Goal: Task Accomplishment & Management: Complete application form

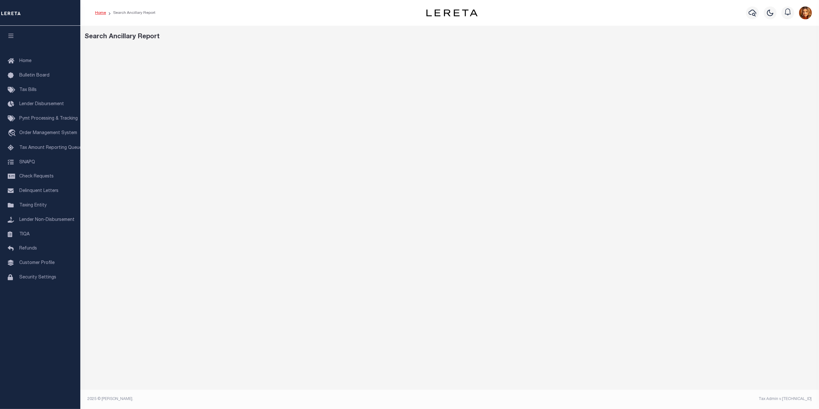
click at [101, 13] on link "Home" at bounding box center [100, 13] width 11 height 4
click at [27, 131] on span "Order Management System" at bounding box center [48, 133] width 58 height 4
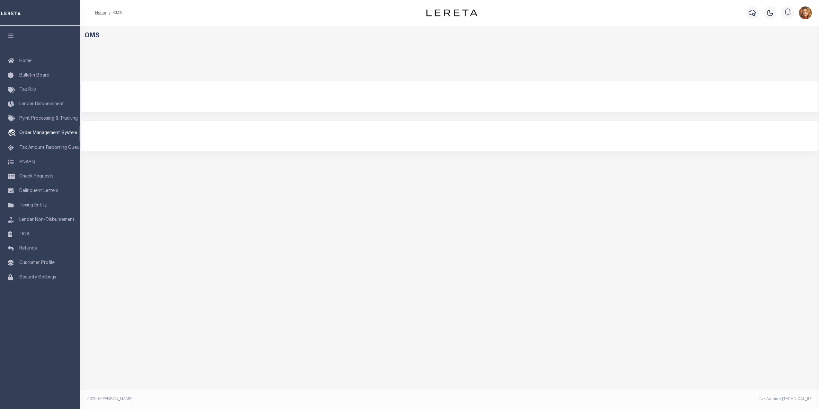
select select "200"
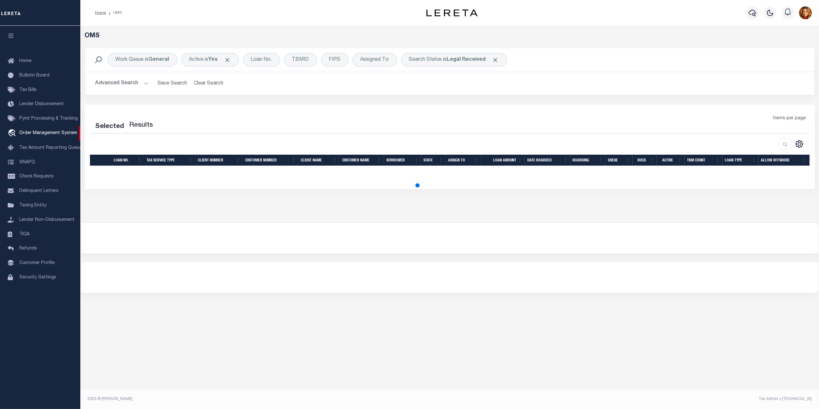
select select "200"
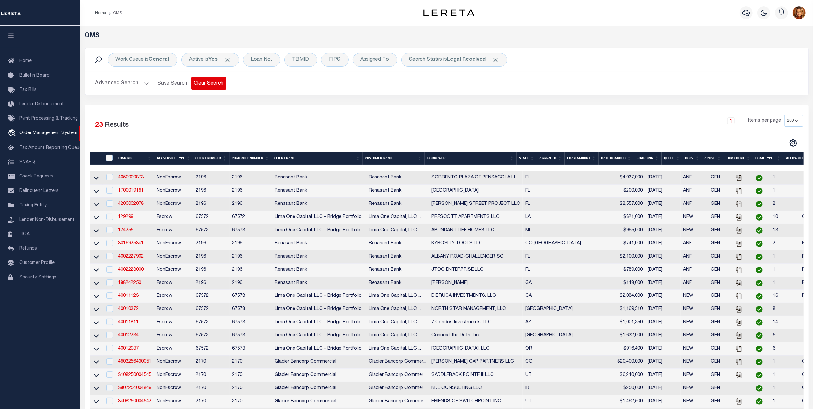
click at [211, 84] on button "Clear Search" at bounding box center [208, 83] width 35 height 13
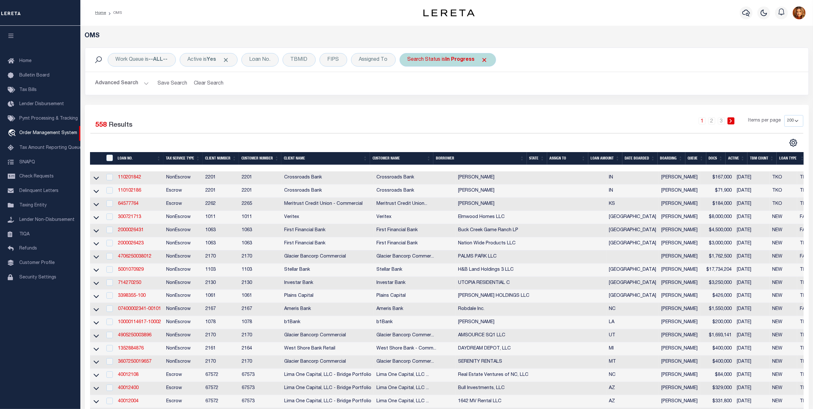
click at [475, 62] on b "In Progress" at bounding box center [459, 59] width 29 height 5
click at [441, 93] on select "Automated Search Bad Parcel Complete Duplicate Parcel High Dollar Reporting In …" at bounding box center [455, 91] width 94 height 12
select select "HD"
click at [410, 85] on select "Automated Search Bad Parcel Complete Duplicate Parcel High Dollar Reporting In …" at bounding box center [455, 91] width 94 height 12
click at [493, 108] on input "Apply" at bounding box center [492, 105] width 19 height 11
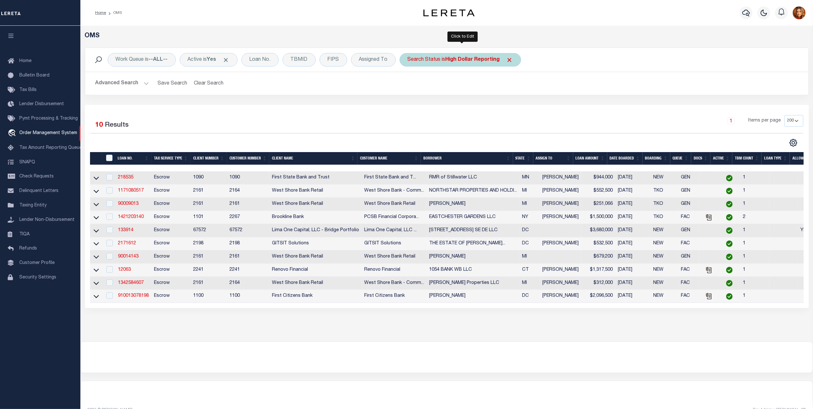
click at [486, 55] on div "Search Status is High Dollar Reporting" at bounding box center [459, 59] width 121 height 13
click at [441, 94] on select "Automated Search Bad Parcel Complete Duplicate Parcel High Dollar Reporting In …" at bounding box center [455, 91] width 94 height 12
select select "RD"
click at [410, 85] on select "Automated Search Bad Parcel Complete Duplicate Parcel High Dollar Reporting In …" at bounding box center [455, 91] width 94 height 12
click at [494, 108] on input "Apply" at bounding box center [492, 105] width 19 height 11
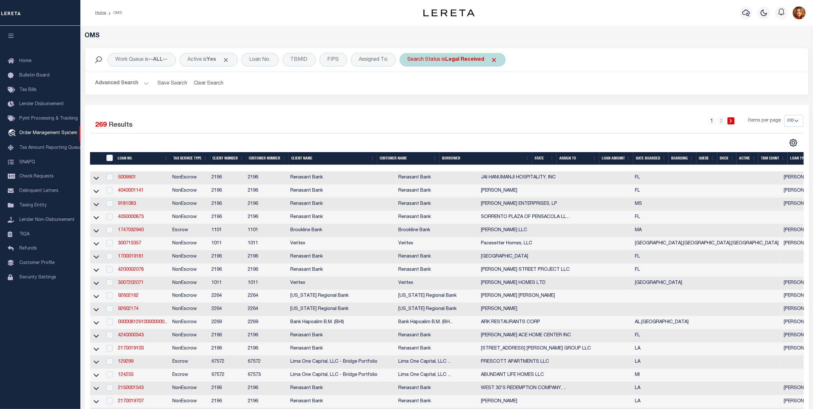
click at [466, 61] on b "Legal Received" at bounding box center [464, 59] width 39 height 5
click at [428, 93] on select "Automated Search Bad Parcel Complete Duplicate Parcel High Dollar Reporting In …" at bounding box center [455, 91] width 94 height 12
select select "QC"
click at [410, 85] on select "Automated Search Bad Parcel Complete Duplicate Parcel High Dollar Reporting In …" at bounding box center [455, 91] width 94 height 12
click at [496, 103] on input "Apply" at bounding box center [492, 105] width 19 height 11
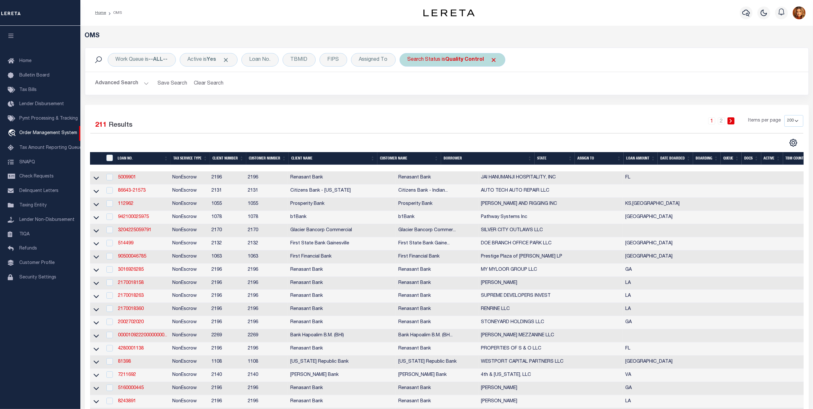
click at [470, 60] on b "Quality Control" at bounding box center [464, 59] width 39 height 5
click at [435, 89] on select "Automated Search Bad Parcel Complete Duplicate Parcel High Dollar Reporting In …" at bounding box center [455, 91] width 94 height 12
select select "SL"
click at [410, 85] on select "Automated Search Bad Parcel Complete Duplicate Parcel High Dollar Reporting In …" at bounding box center [455, 91] width 94 height 12
click at [496, 105] on input "Apply" at bounding box center [492, 105] width 19 height 11
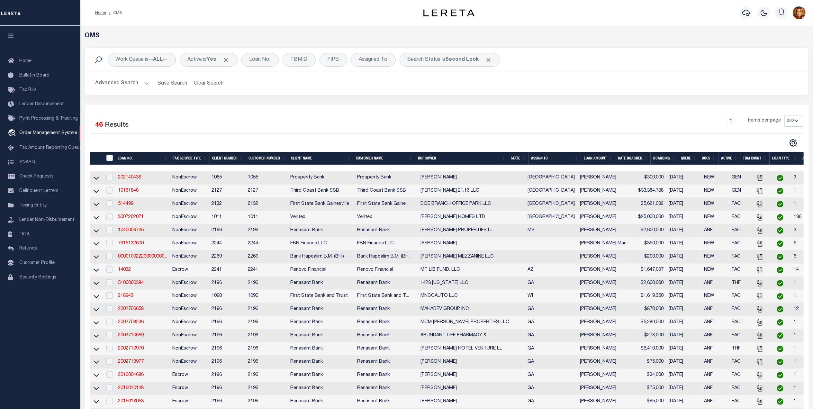
click at [472, 67] on div "Work Queue is --ALL-- Active is Yes Loan No. TBMID FIPS Assigned To Search Stat…" at bounding box center [446, 60] width 723 height 24
click at [465, 60] on b "Second Look" at bounding box center [461, 59] width 33 height 5
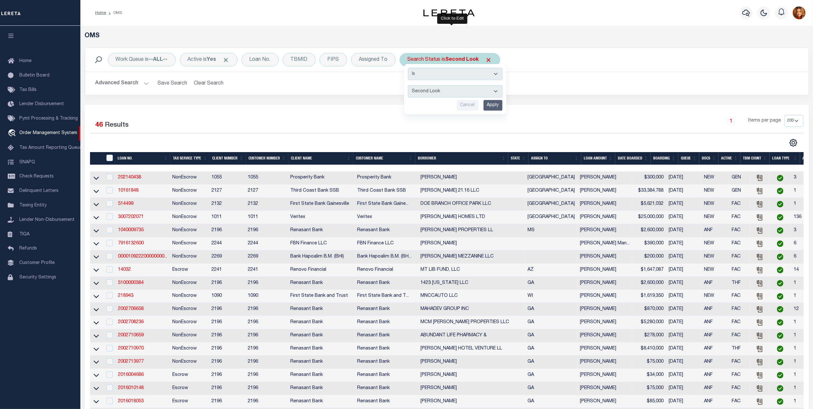
click at [417, 94] on select "Automated Search Bad Parcel Complete Duplicate Parcel High Dollar Reporting In …" at bounding box center [455, 91] width 94 height 12
select select "OH"
click at [410, 85] on select "Automated Search Bad Parcel Complete Duplicate Parcel High Dollar Reporting In …" at bounding box center [455, 91] width 94 height 12
click at [492, 106] on input "Apply" at bounding box center [492, 105] width 19 height 11
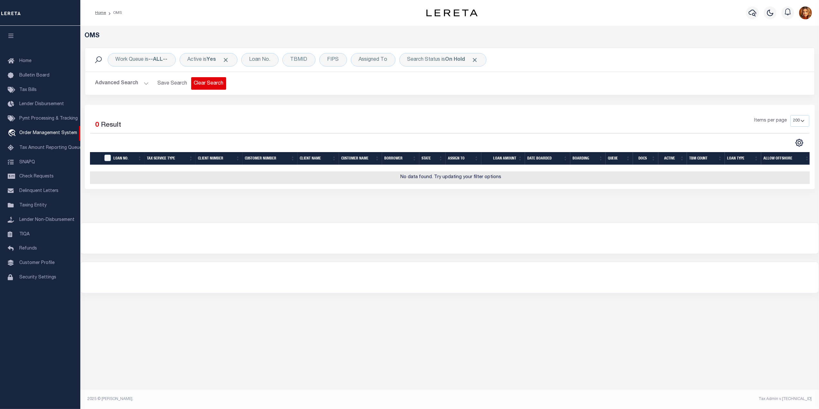
click at [204, 84] on button "Clear Search" at bounding box center [208, 83] width 35 height 13
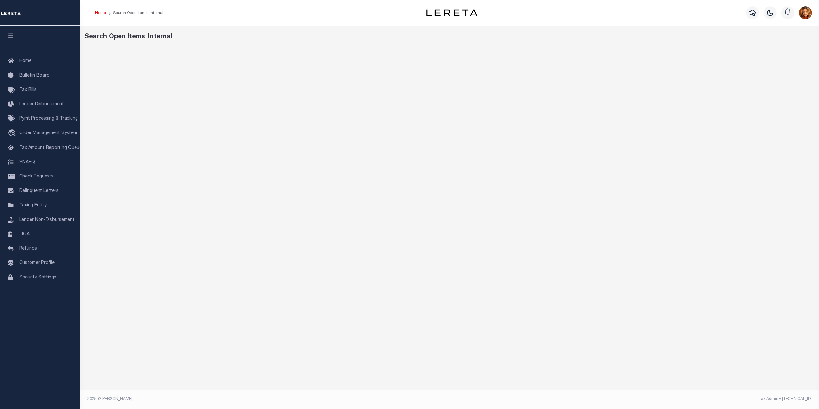
click at [97, 15] on link "Home" at bounding box center [100, 13] width 11 height 4
click at [42, 132] on span "Order Management System" at bounding box center [48, 133] width 58 height 4
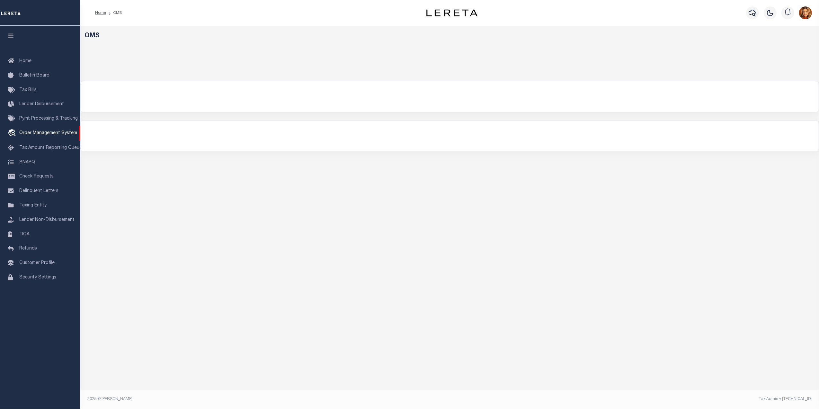
select select "200"
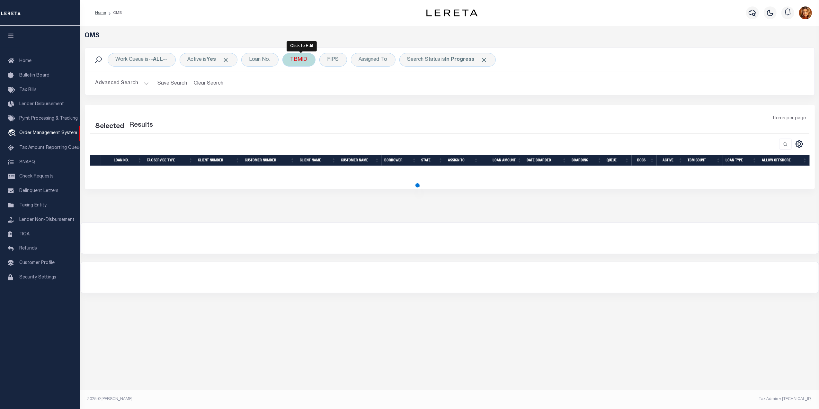
click at [297, 58] on div "TBMID" at bounding box center [298, 59] width 33 height 13
select select "200"
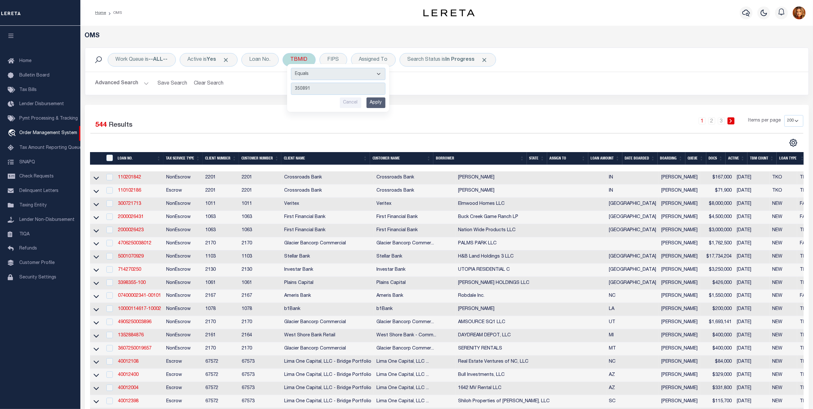
type input "3508916"
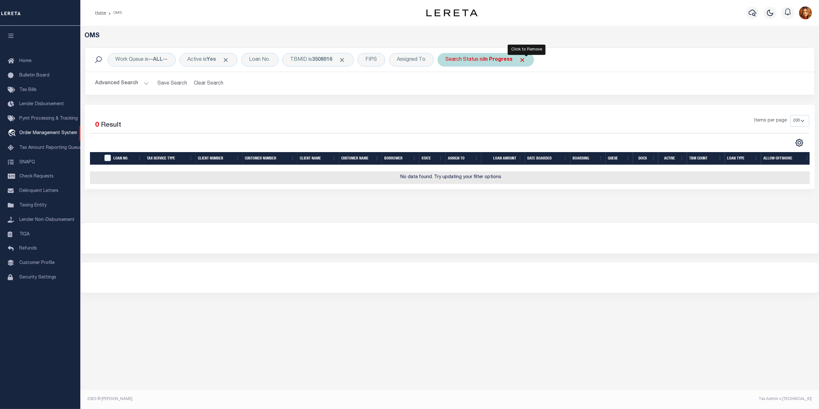
click at [526, 60] on span "Click to Remove" at bounding box center [522, 60] width 7 height 7
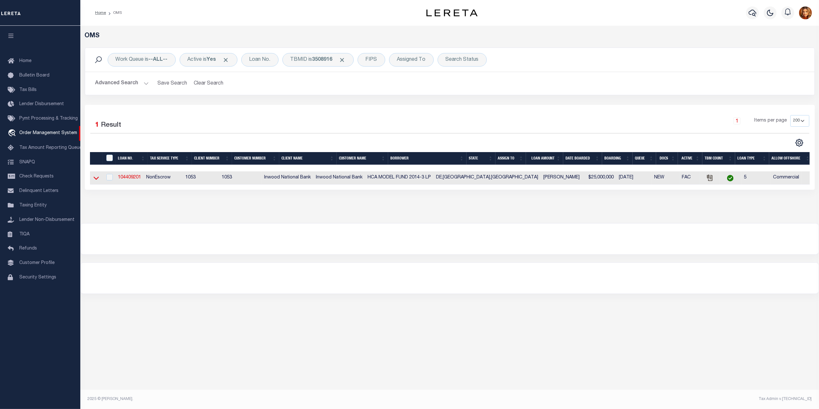
click at [94, 181] on icon at bounding box center [96, 177] width 5 height 7
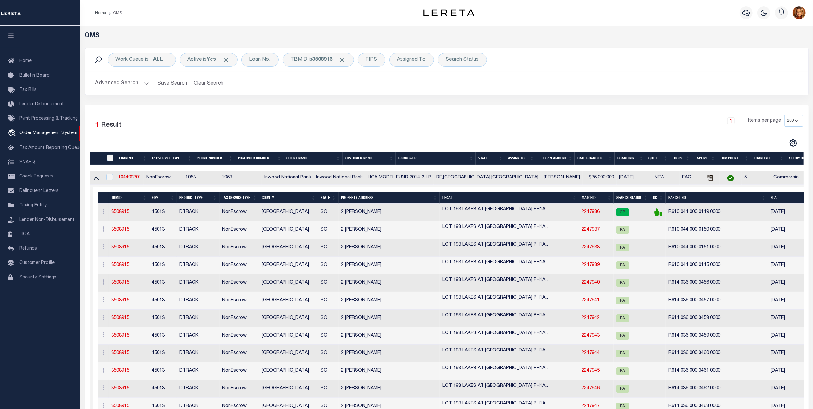
click at [129, 175] on td "104409201" at bounding box center [129, 177] width 28 height 13
checkbox input "true"
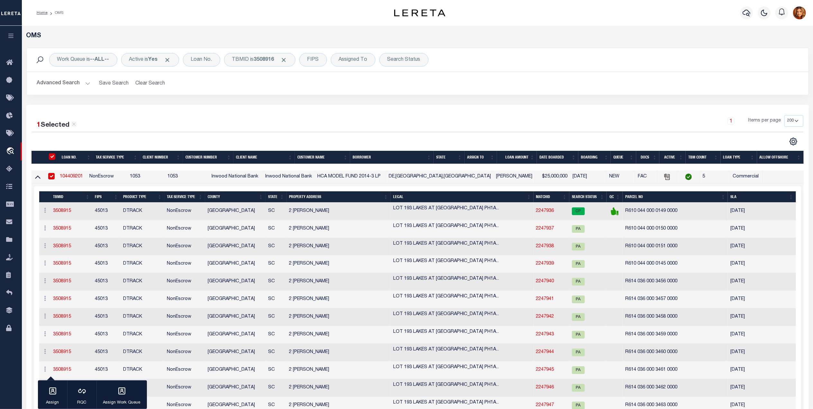
click at [79, 175] on link "104409201" at bounding box center [71, 176] width 23 height 4
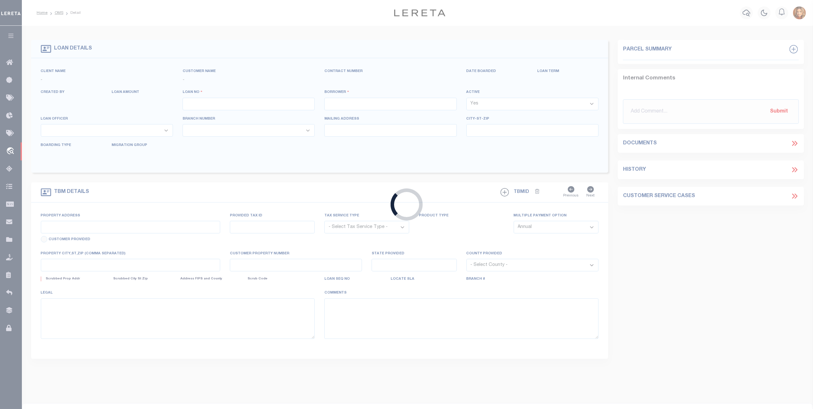
type input "104409201"
type input "HCA MODEL FUND 2014-3 LP"
select select
type input "07/22/2025"
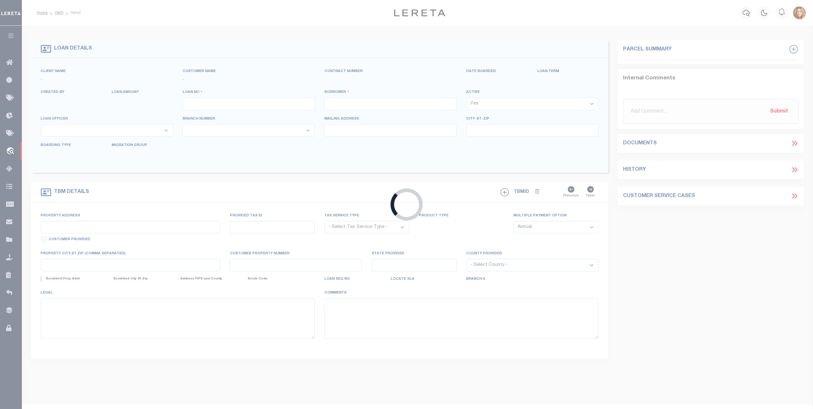
select select "20"
select select "NonEscrow"
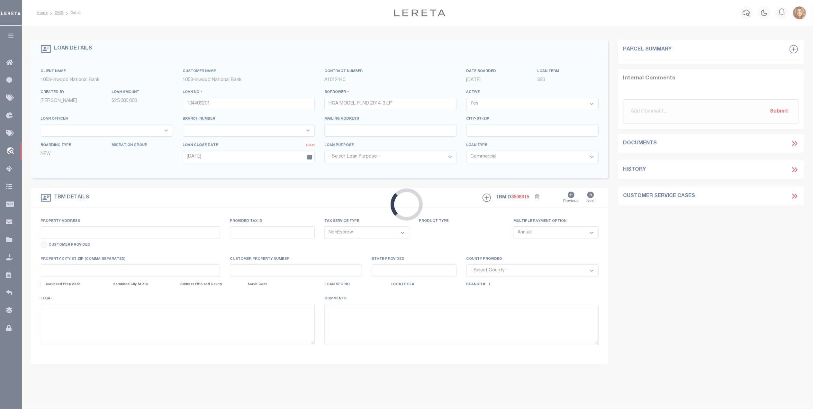
select select "14140"
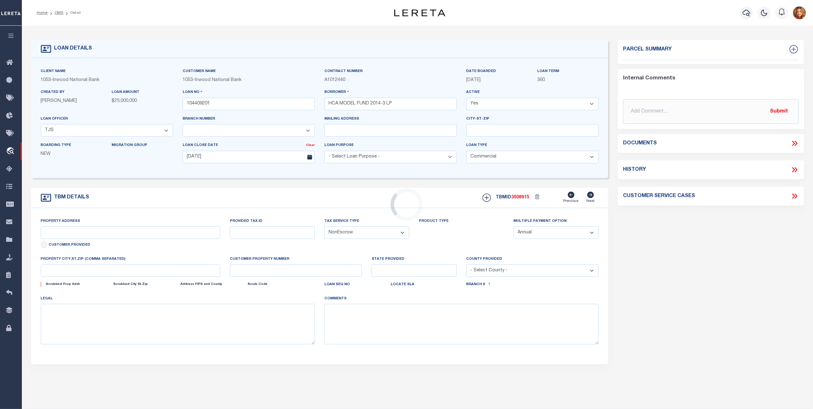
type input "2 RUSSELL RD"
type input "R61004400001490000"
select select
type input "BLUFFTON SC 29910-4561"
type input "SC"
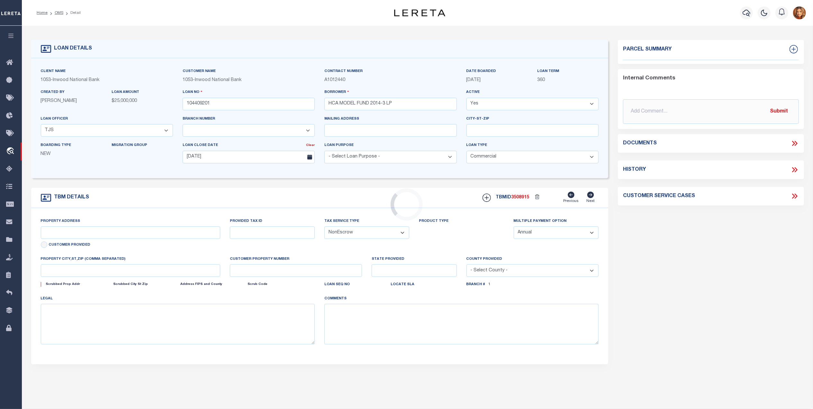
select select
type textarea "LOT 193 LAKES AT NEW RIVERSIDE PH1A POR OF PARCEL 9D-2 PB154 PG169"
select select "91"
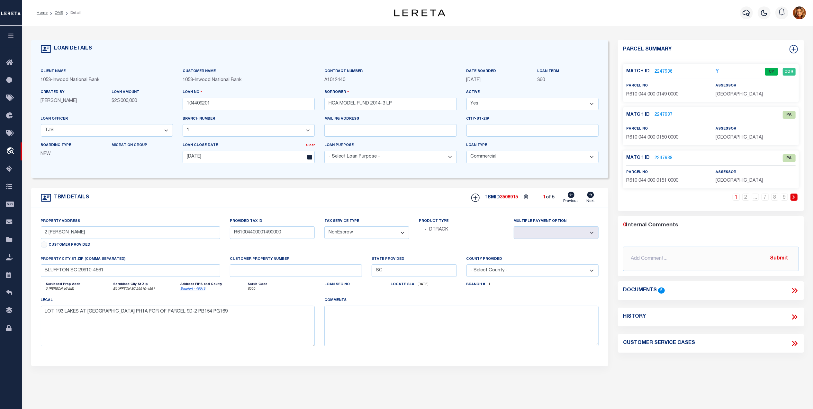
click at [589, 197] on icon at bounding box center [590, 195] width 7 height 6
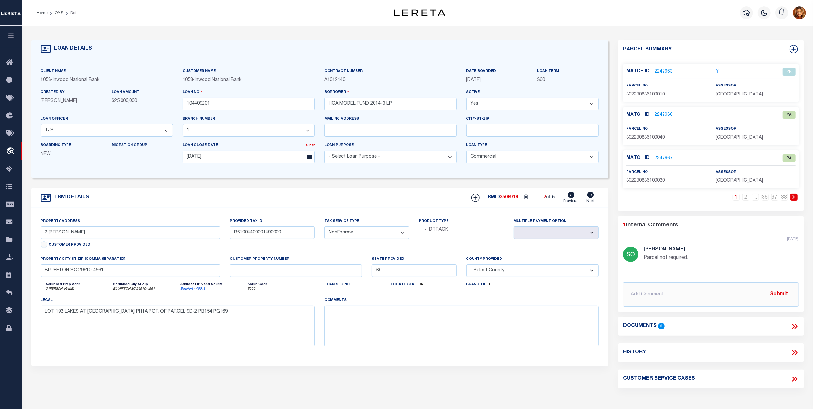
type input "2187 E SOUTH ST"
type input "30-22-30-8861-00010"
select select
type input "ORLANDO FL 32803-6502"
type input "FL"
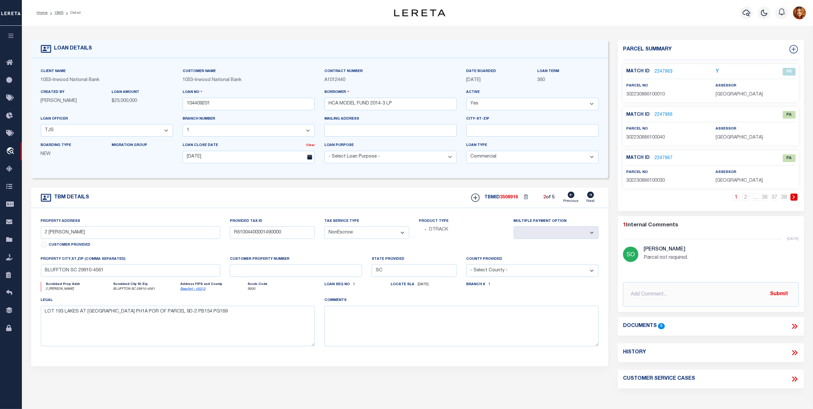
select select
type textarea "VDARA PHASE 2 111/14 LOT 1"
click at [589, 197] on icon at bounding box center [590, 195] width 7 height 6
type input "8361 N DELTONA BLVD"
type input "3527945"
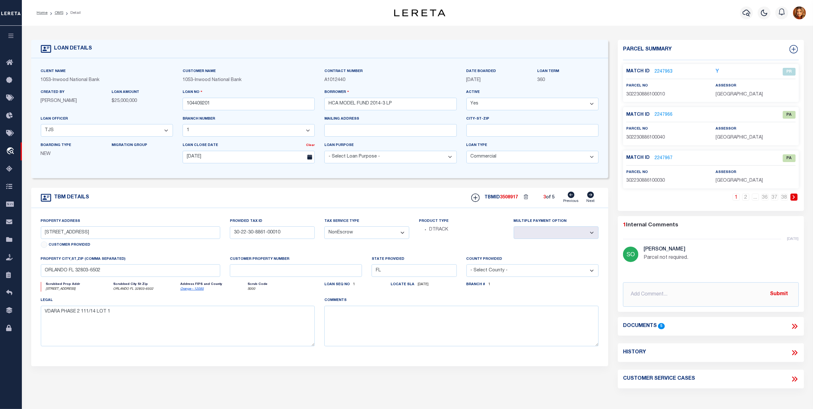
select select
type input "DUNNELLON FL 34434"
type textarea "CITRUS SPRINGS UNIT 24 PB 7 PG 134 LOTS 20 & 21 BLK 1060"
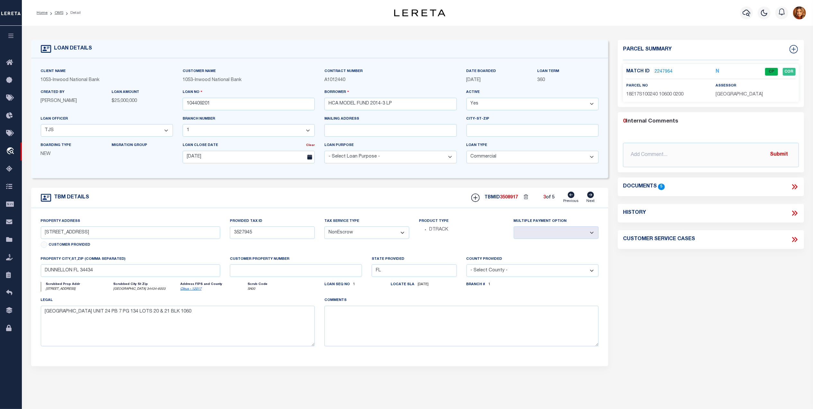
click at [570, 197] on icon at bounding box center [570, 195] width 7 height 6
type input "2187 E SOUTH ST"
type input "30-22-30-8861-00010"
select select
type input "ORLANDO FL 32803-6502"
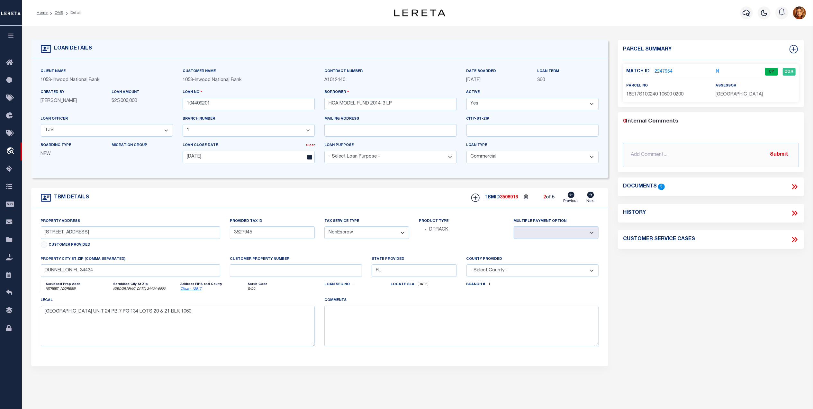
select select
type textarea "VDARA PHASE 2 111/14 LOT 1"
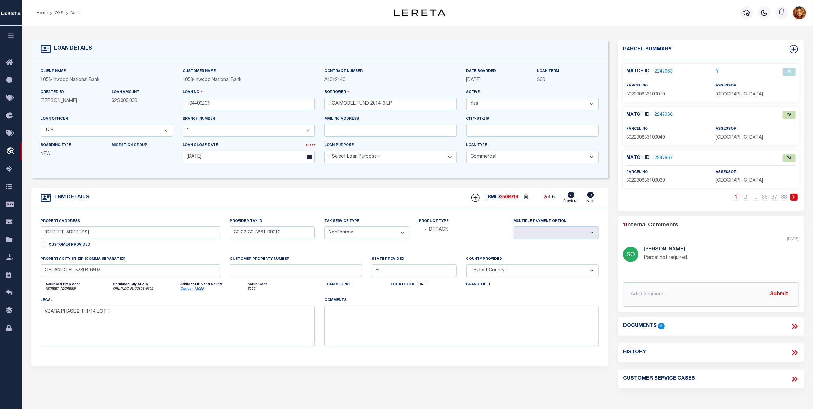
click at [591, 194] on icon at bounding box center [590, 195] width 7 height 6
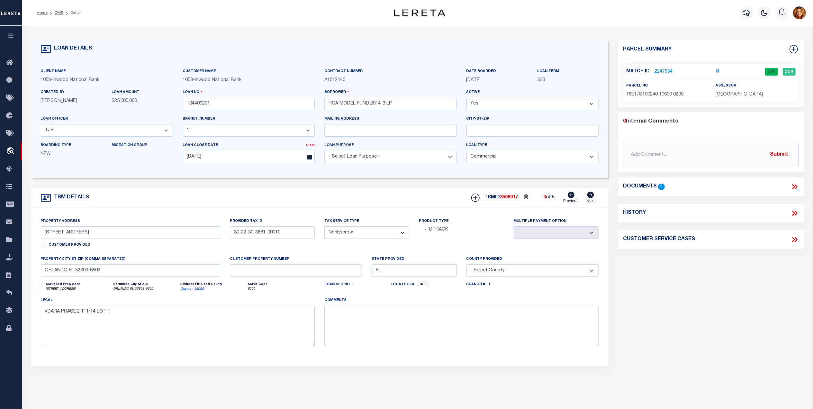
type input "8361 N DELTONA BLVD"
type input "3527945"
select select
type input "DUNNELLON FL 34434"
type textarea "CITRUS SPRINGS UNIT 24 PB 7 PG 134 LOTS 20 & 21 BLK 1060"
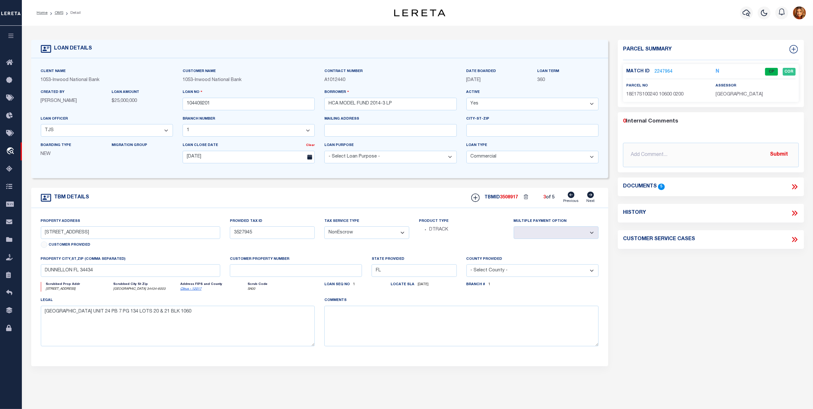
click at [571, 196] on icon at bounding box center [570, 195] width 7 height 6
type input "2187 E SOUTH ST"
type input "30-22-30-8861-00010"
select select
type input "ORLANDO FL 32803-6502"
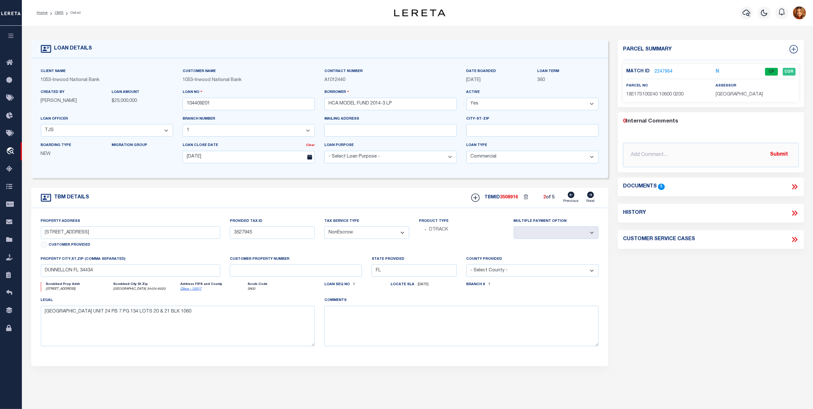
select select
type textarea "VDARA PHASE 2 111/14 LOT 1"
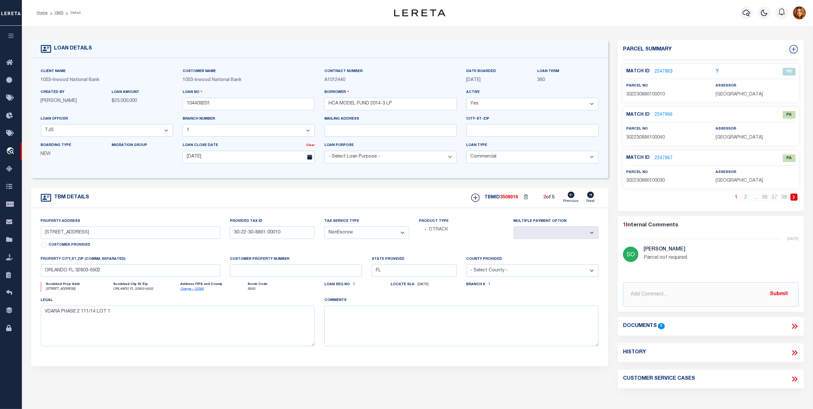
click at [571, 197] on icon at bounding box center [570, 195] width 7 height 6
type input "2 RUSSELL RD"
type input "R61004400001490000"
select select
type input "BLUFFTON SC 29910-4561"
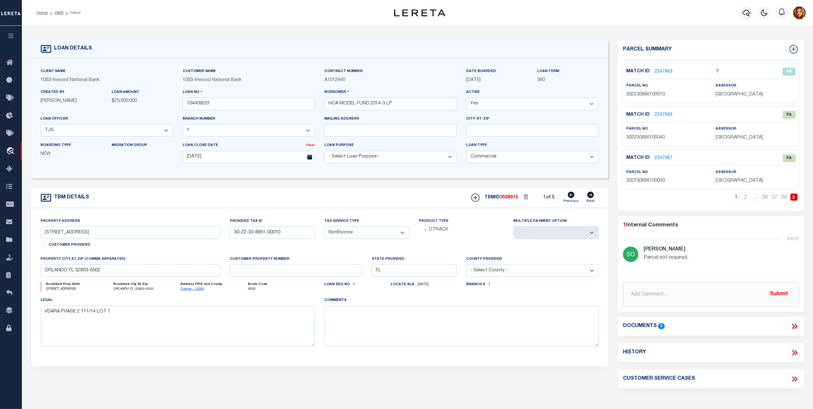
type input "SC"
select select
type textarea "LOT 193 LAKES AT NEW RIVERSIDE PH1A POR OF PARCEL 9D-2 PB154 PG169"
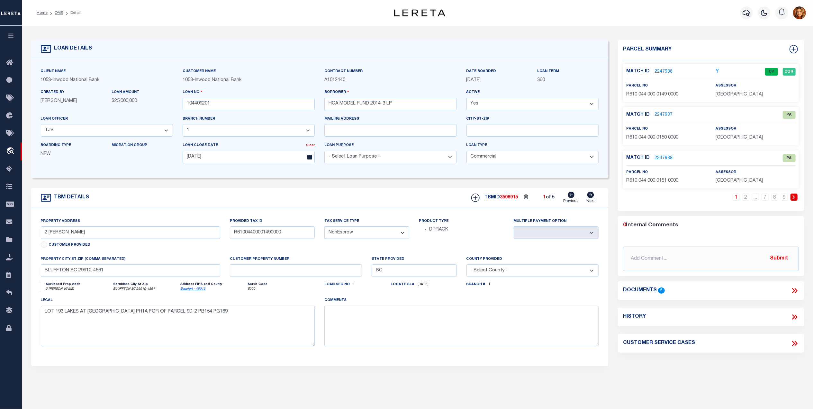
click at [592, 197] on icon at bounding box center [590, 195] width 7 height 6
type input "2187 E SOUTH ST"
type input "30-22-30-8861-00010"
select select
type input "ORLANDO FL 32803-6502"
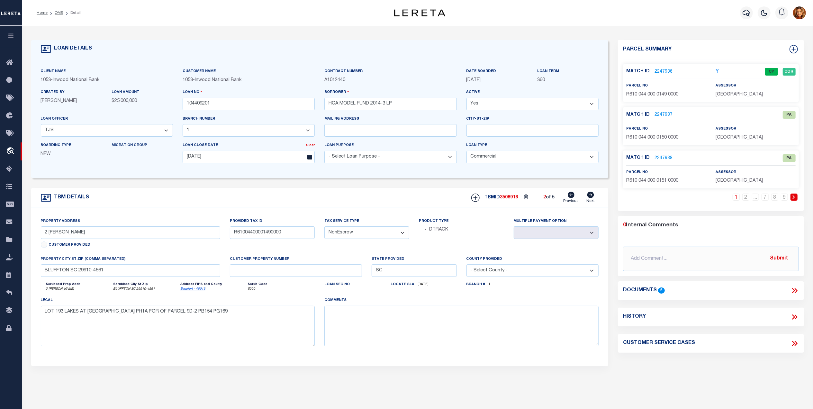
type input "FL"
select select
type textarea "VDARA PHASE 2 111/14 LOT 1"
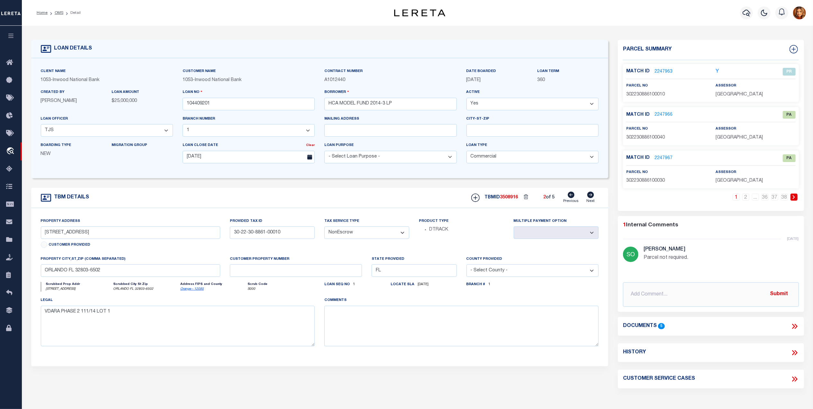
click at [592, 197] on icon at bounding box center [590, 195] width 7 height 6
type input "8361 N DELTONA BLVD"
type input "3527945"
select select
type input "DUNNELLON FL 34434"
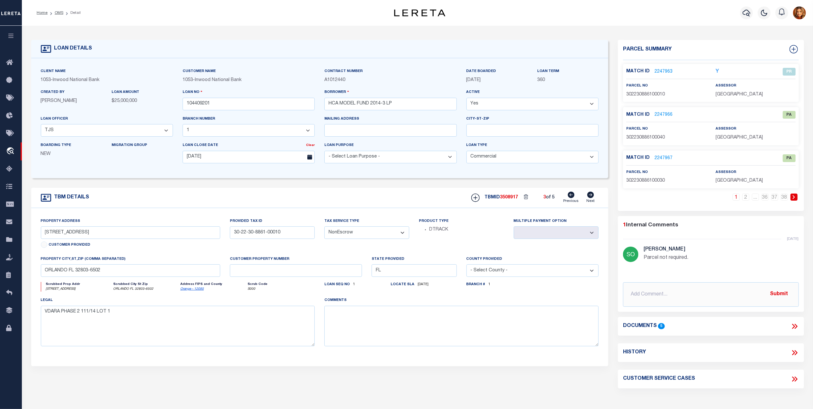
type textarea "CITRUS SPRINGS UNIT 24 PB 7 PG 134 LOTS 20 & 21 BLK 1060"
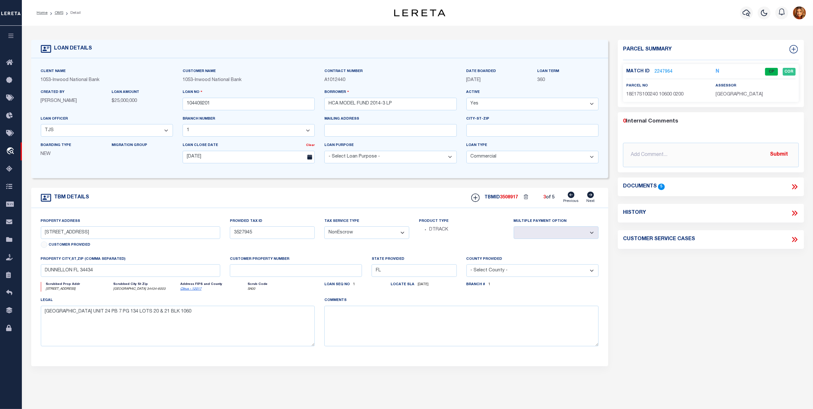
click at [592, 197] on icon at bounding box center [590, 195] width 7 height 6
type input "14085 CAPTAINS BLVD"
type input "235-13.00-136.00"
select select
type input "ELLENDALE DE 19941-2730"
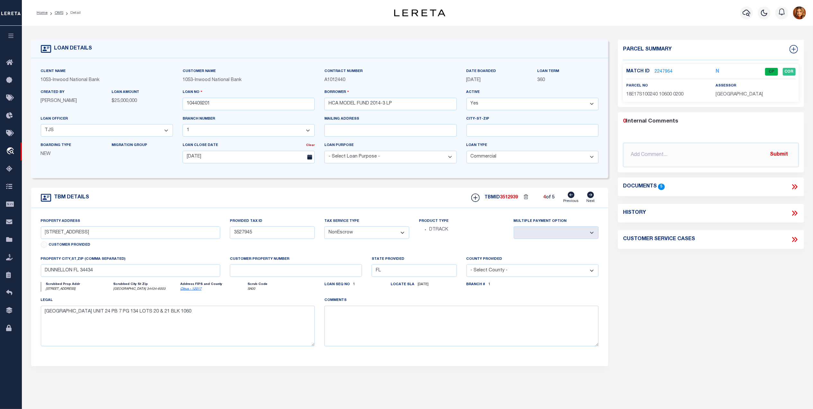
type input "235-13.00-136.00"
type textarea "CAPTAINS WAY LOT 105"
click at [592, 197] on icon at bounding box center [590, 195] width 7 height 6
type input "14091 CAPTAINS BLVD"
type input "235-13.00-135.00"
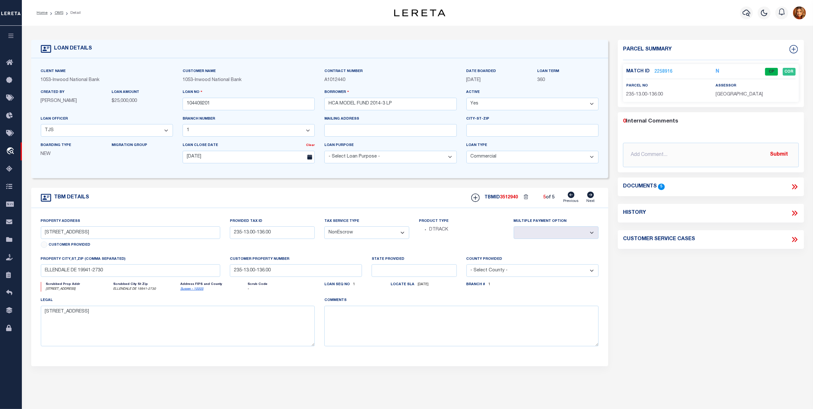
select select
type input "DE"
type textarea "CAPTAINS WAY LOT 104"
click at [572, 197] on icon at bounding box center [570, 195] width 7 height 6
type input "14085 CAPTAINS BLVD"
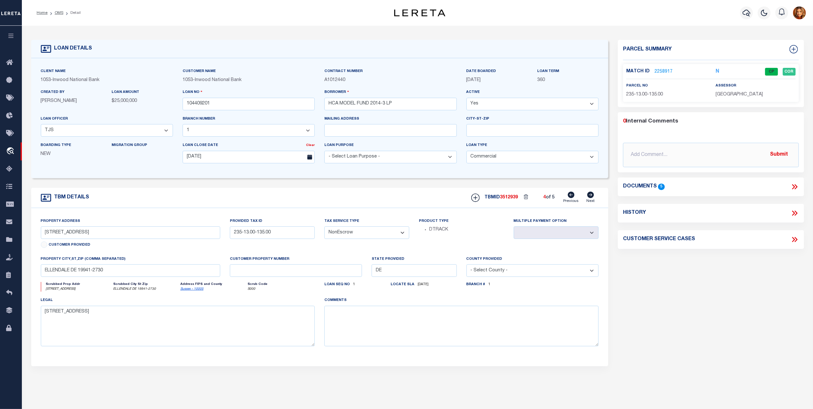
type input "235-13.00-136.00"
select select
type input "235-13.00-136.00"
type textarea "CAPTAINS WAY LOT 105"
click at [572, 197] on icon at bounding box center [570, 195] width 7 height 6
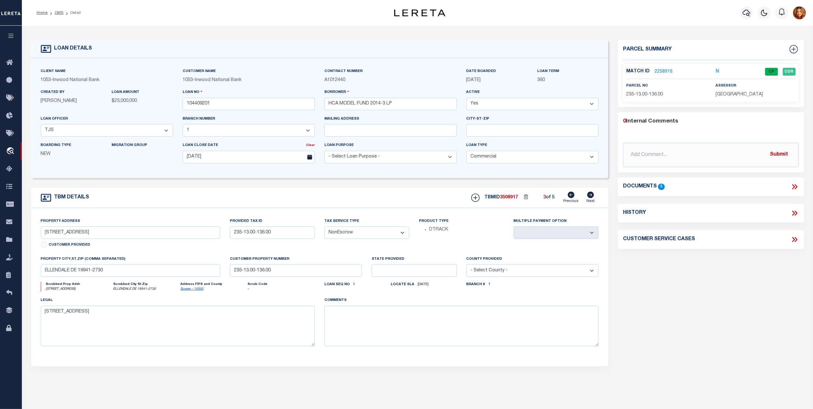
type input "8361 N DELTONA BLVD"
type input "3527945"
select select
type input "DUNNELLON FL 34434"
type input "FL"
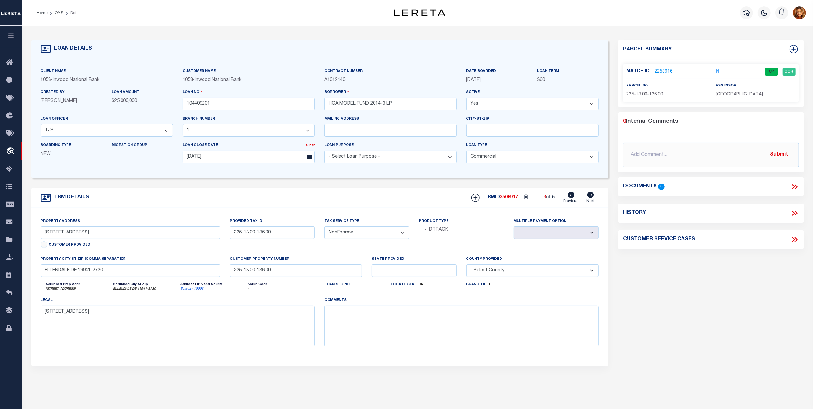
type textarea "CITRUS SPRINGS UNIT 24 PB 7 PG 134 LOTS 20 & 21 BLK 1060"
click at [572, 197] on icon at bounding box center [570, 195] width 7 height 6
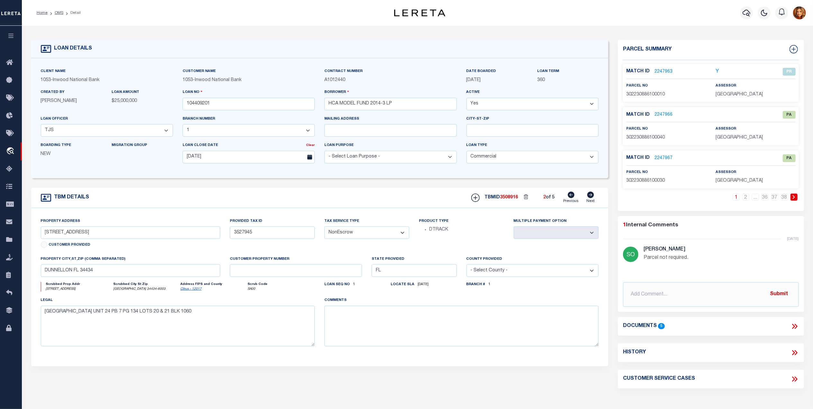
type input "2187 E SOUTH ST"
type input "30-22-30-8861-00010"
select select
type input "ORLANDO FL 32803-6502"
select select
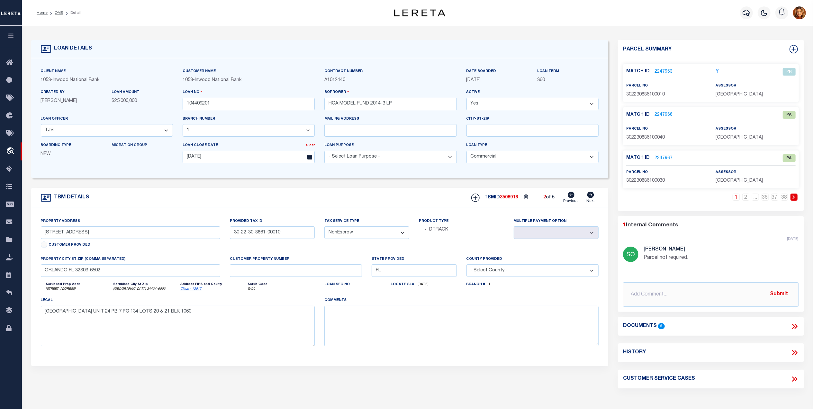
type textarea "VDARA PHASE 2 111/14 LOT 1"
click at [572, 197] on icon at bounding box center [570, 195] width 7 height 6
type input "2 RUSSELL RD"
type input "R61004400001490000"
select select
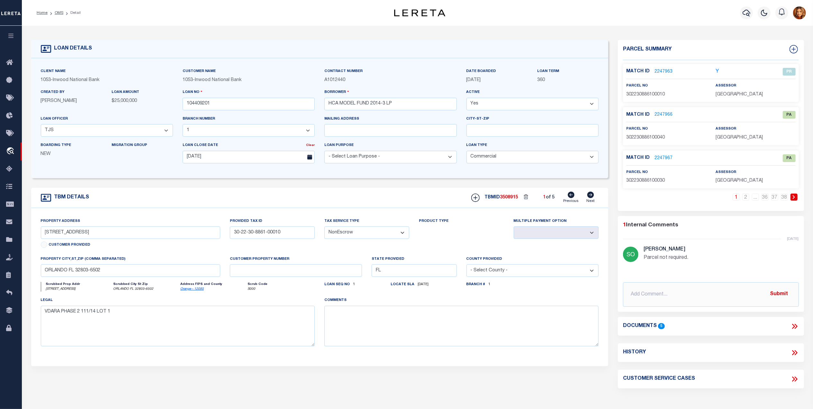
type input "BLUFFTON SC 29910-4561"
type input "SC"
select select
type textarea "LOT 193 LAKES AT NEW RIVERSIDE PH1A POR OF PARCEL 9D-2 PB154 PG169"
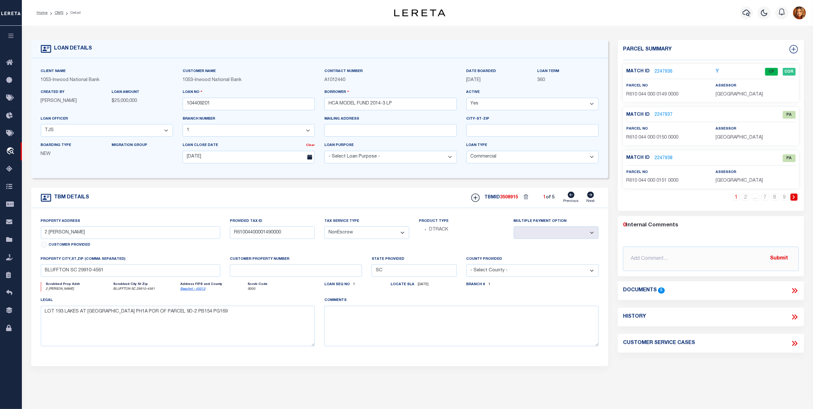
click at [662, 71] on link "2247936" at bounding box center [663, 71] width 18 height 7
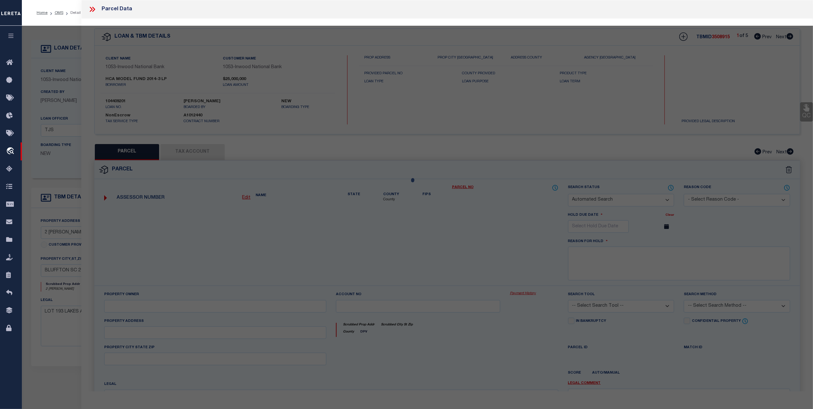
checkbox input "false"
select select "CP"
type input "HCA MODEL FUND 2014-3 EAST LLC"
select select "AGW"
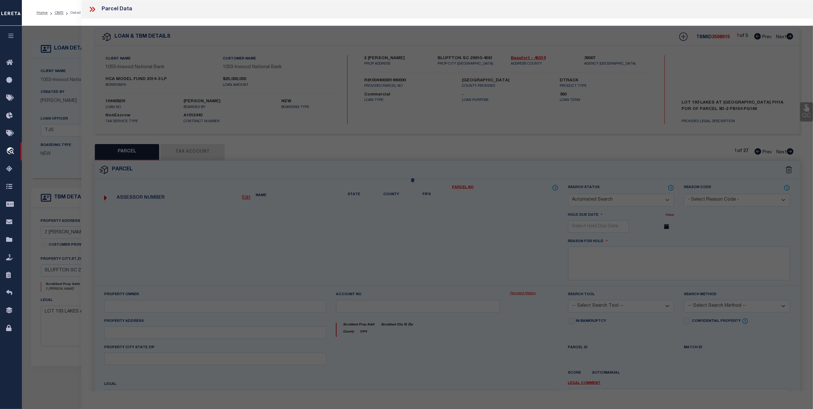
select select "LEG"
type input "2 RUSSELL RD"
type input "BLUFFTON, SC 29910"
type textarea "LOT 193 LAKES AT NEW RIVERSIDE PH1A POR OF PARCEL 9D-2 PB154 PG169"
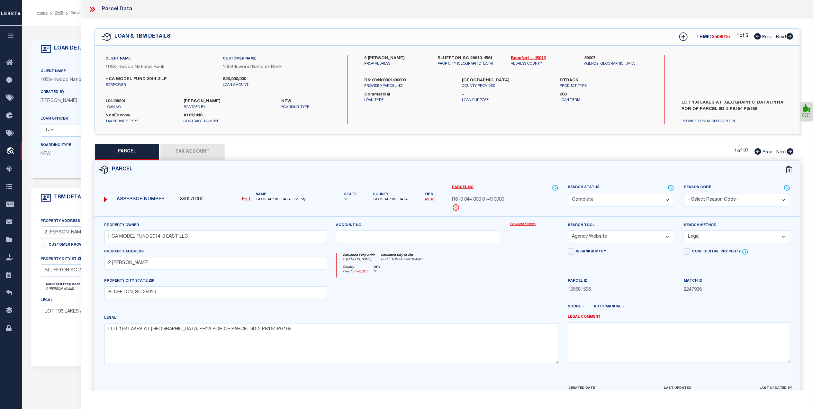
click at [781, 152] on span "Next" at bounding box center [781, 152] width 10 height 4
select select "AS"
select select
checkbox input "false"
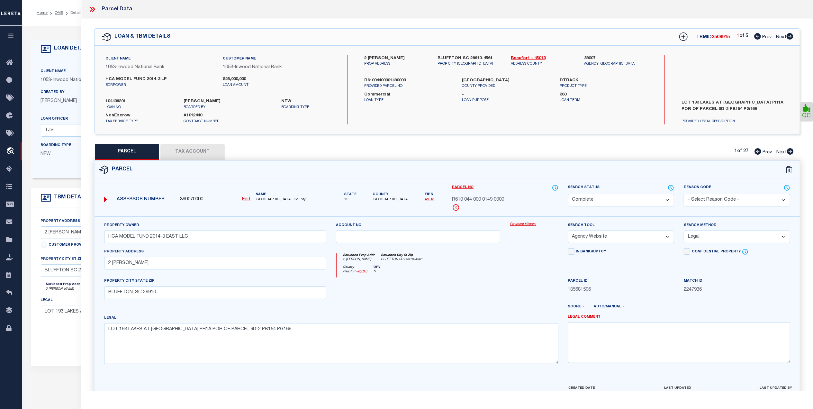
checkbox input "false"
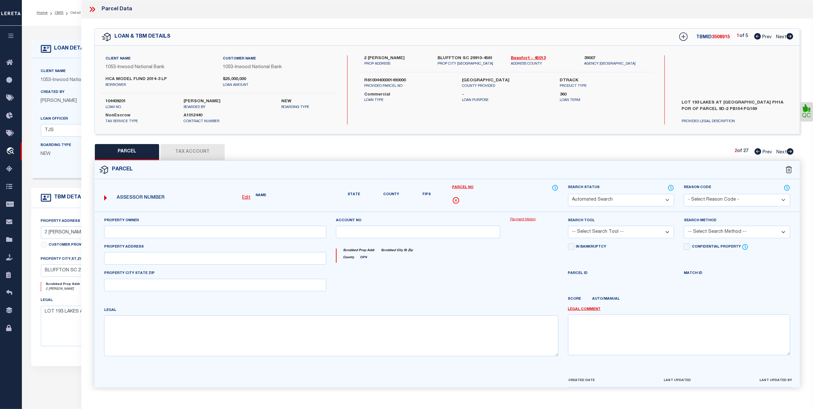
select select "PA"
type input "K HOVNANIAN AT LAKES AT NEW RIVERSIDE LLC"
select select "ATL"
select select "ADD"
type input "6 RUSSELL RD"
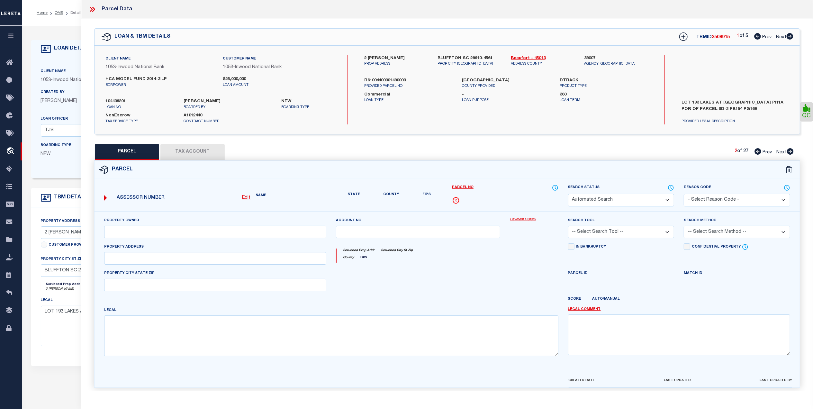
checkbox input "false"
type input "BLUFFTON, SC 29910"
type textarea "LOT 194 LAKES AT NEW RIVERSIDE PH1A POR OF PARCEL 9D-2 PB154 PG169"
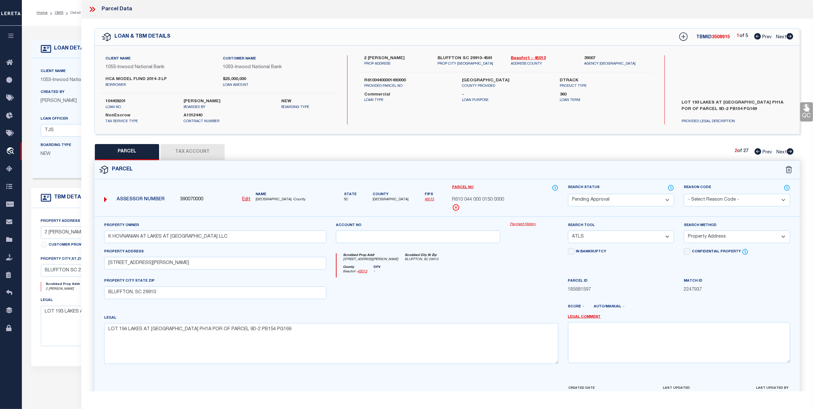
click at [669, 197] on select "Automated Search Bad Parcel Complete Duplicate Parcel High Dollar Reporting In …" at bounding box center [621, 200] width 106 height 13
select select "PR"
click at [568, 194] on select "Automated Search Bad Parcel Complete Duplicate Parcel High Dollar Reporting In …" at bounding box center [621, 200] width 106 height 13
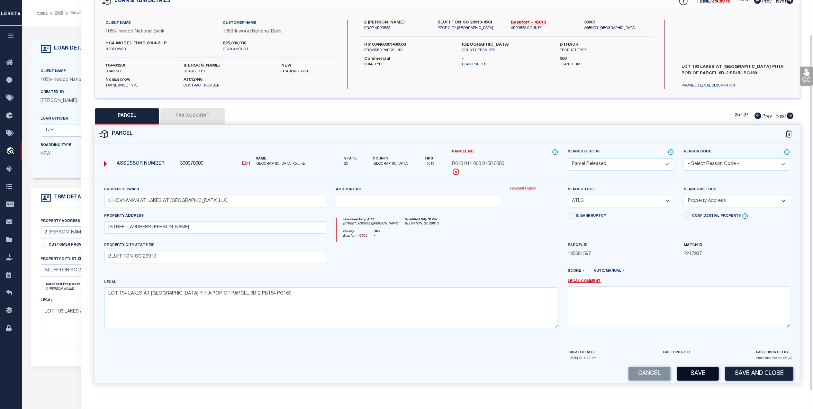
scroll to position [38, 0]
click at [695, 371] on button "Save" at bounding box center [698, 374] width 42 height 14
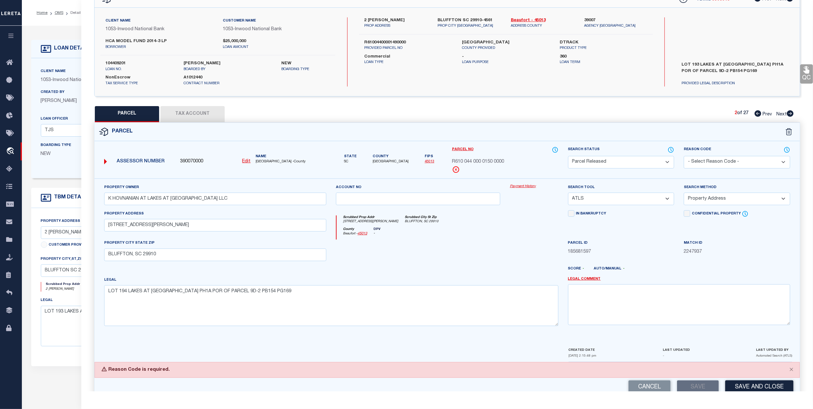
click at [760, 158] on select "- Select Reason Code - 099 - Other (Provide additional detail) ACT - Agency Cha…" at bounding box center [736, 162] width 106 height 13
select select "ACT"
click at [683, 156] on select "- Select Reason Code - 099 - Other (Provide additional detail) ACT - Agency Cha…" at bounding box center [736, 162] width 106 height 13
click at [698, 385] on button "Save" at bounding box center [698, 387] width 42 height 14
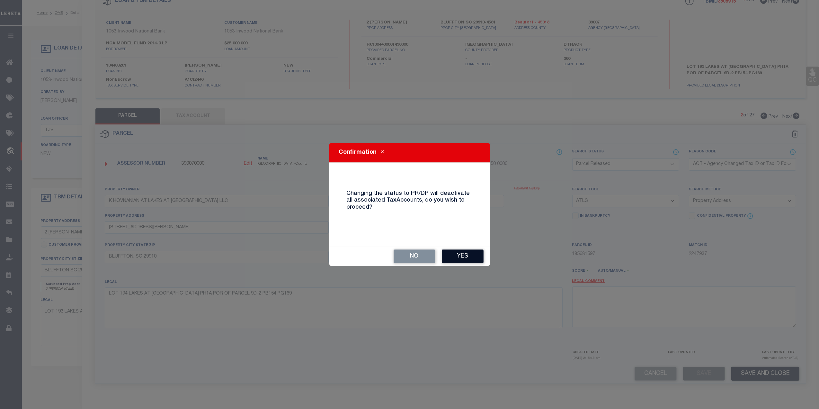
click at [473, 249] on button "Yes" at bounding box center [463, 256] width 42 height 14
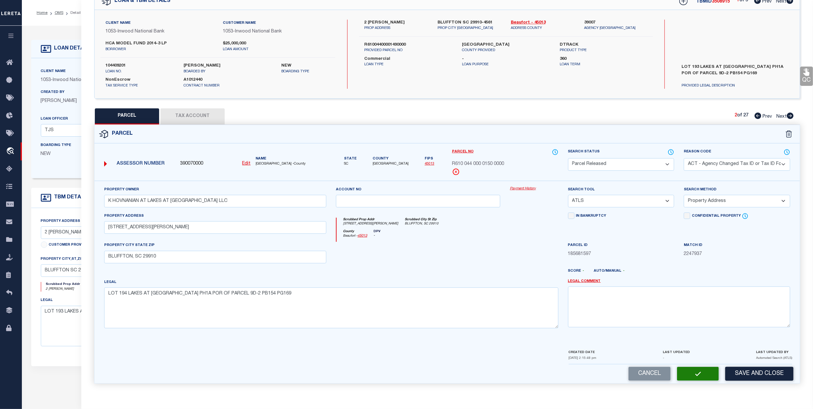
select select "AS"
select select
checkbox input "false"
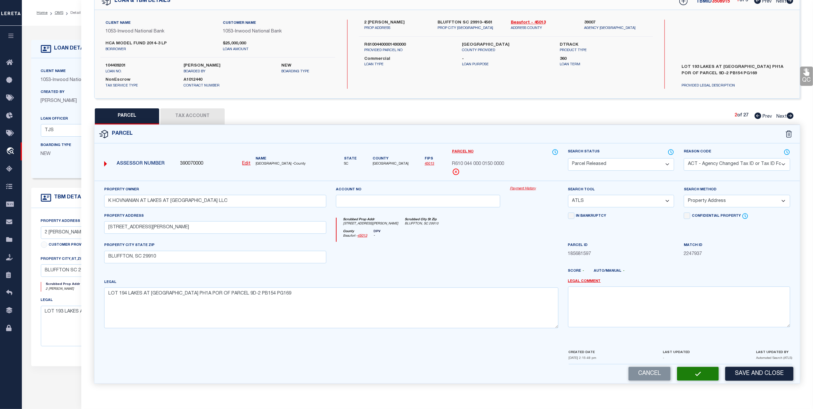
checkbox input "false"
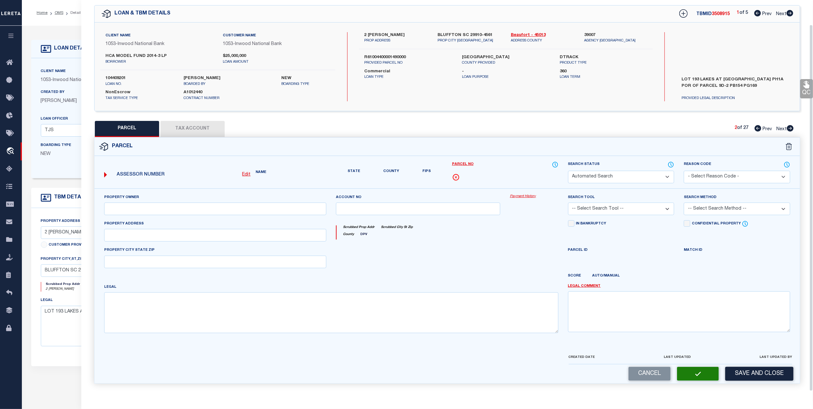
select select "PR"
select select "ACT"
type input "K HOVNANIAN AT LAKES AT NEW RIVERSIDE LLC"
select select "ATL"
select select "ADD"
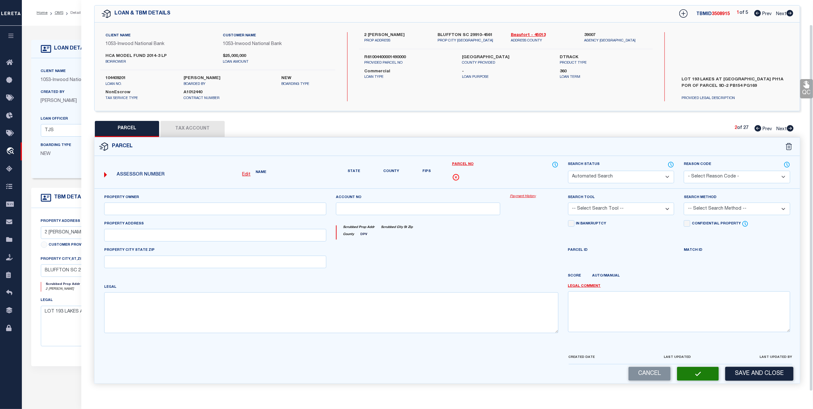
type input "6 RUSSELL RD"
type input "BLUFFTON, SC 29910"
type textarea "LOT 194 LAKES AT NEW RIVERSIDE PH1A POR OF PARCEL 9D-2 PB154 PG169"
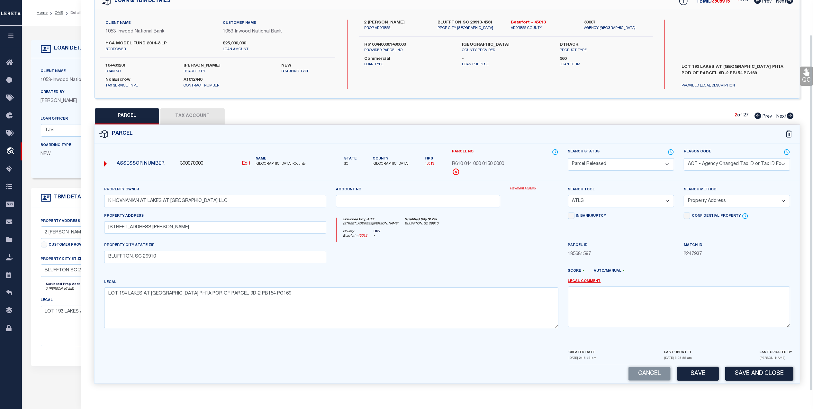
click at [780, 116] on span "Next" at bounding box center [781, 116] width 10 height 4
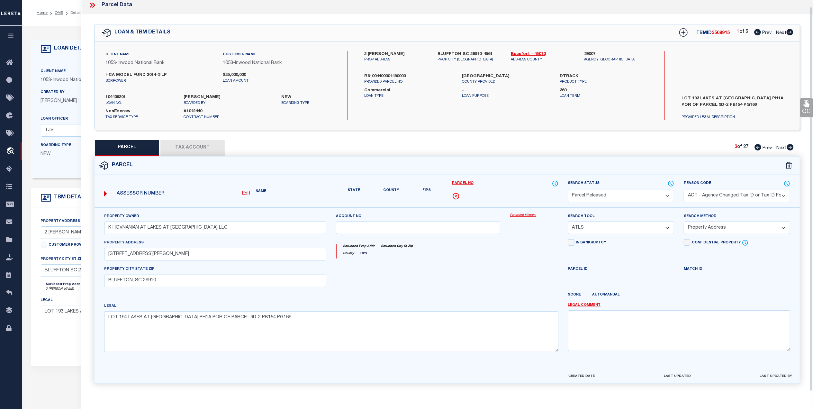
select select "AS"
select select
checkbox input "false"
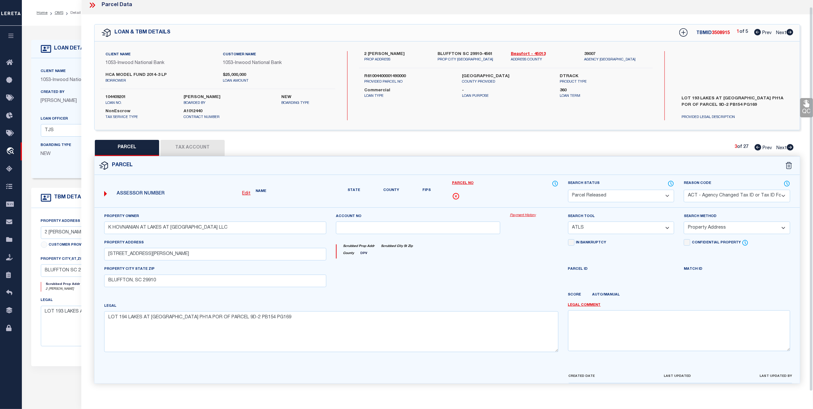
checkbox input "false"
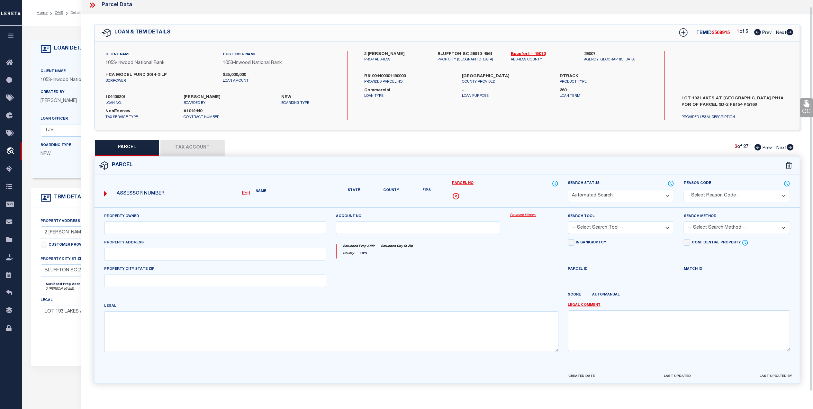
select select "PA"
type input "K HOVNANIAN AT LAKES AT NEW RIVERSIDE LLC"
select select "ATL"
select select "ADD"
type input "10 RUSSELL RD"
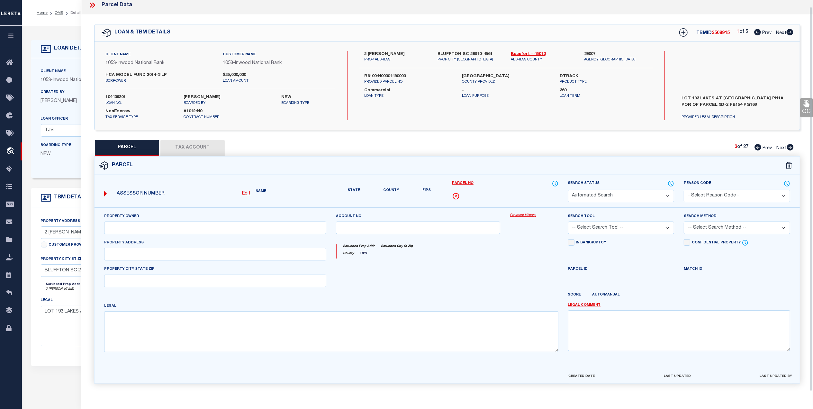
checkbox input "false"
type input "BLUFFTON, SC 29910"
type textarea "LOT 195 LAKES AT NEW RIVERSIDE PH1A POR OF PARCEL 9D-2 PB154 PG169"
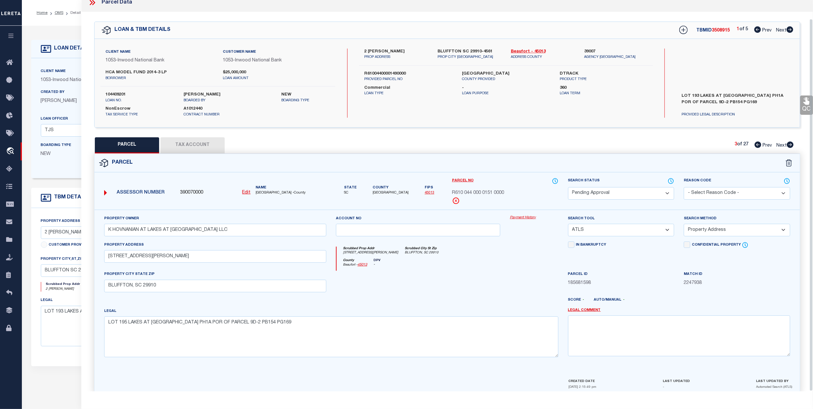
scroll to position [19, 0]
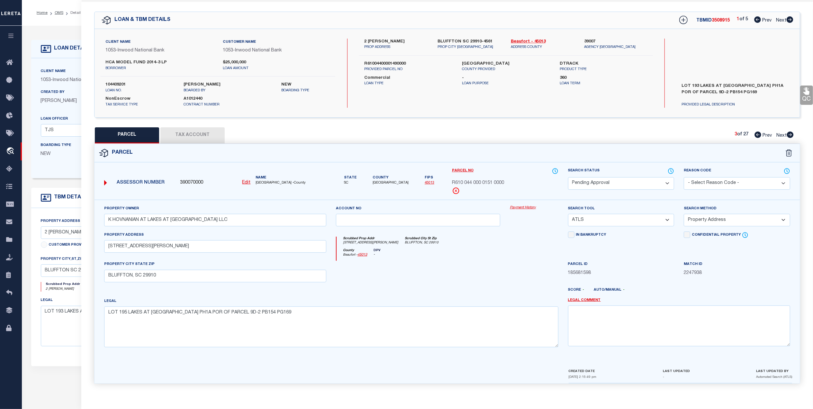
click at [625, 181] on select "Automated Search Bad Parcel Complete Duplicate Parcel High Dollar Reporting In …" at bounding box center [621, 183] width 106 height 13
select select "PR"
click at [568, 177] on select "Automated Search Bad Parcel Complete Duplicate Parcel High Dollar Reporting In …" at bounding box center [621, 183] width 106 height 13
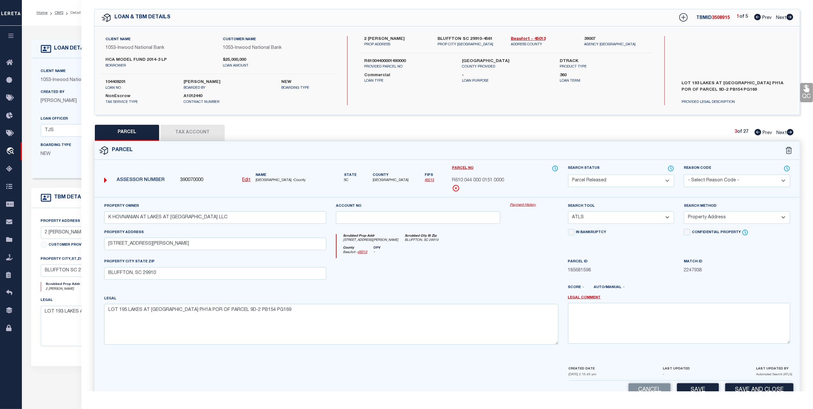
click at [748, 176] on select "- Select Reason Code - 099 - Other (Provide additional detail) ACT - Agency Cha…" at bounding box center [736, 180] width 106 height 13
select select "099"
click at [683, 174] on select "- Select Reason Code - 099 - Other (Provide additional detail) ACT - Agency Cha…" at bounding box center [736, 180] width 106 height 13
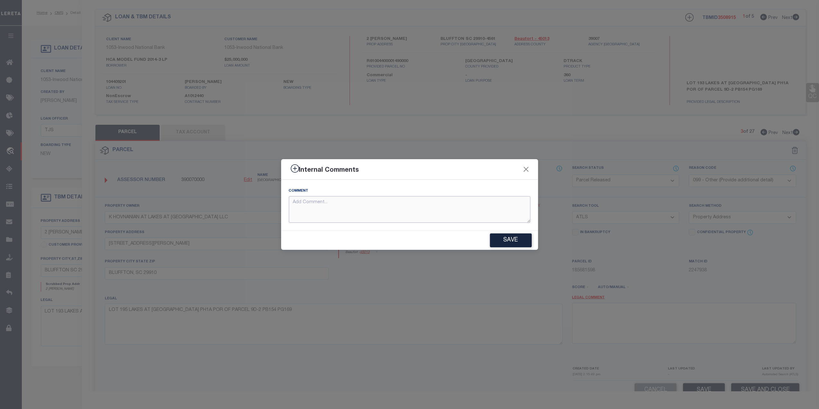
click at [318, 197] on textarea at bounding box center [410, 209] width 242 height 27
type textarea "Not needed"
click at [511, 237] on button "Save" at bounding box center [511, 240] width 42 height 14
type textarea "Not needed"
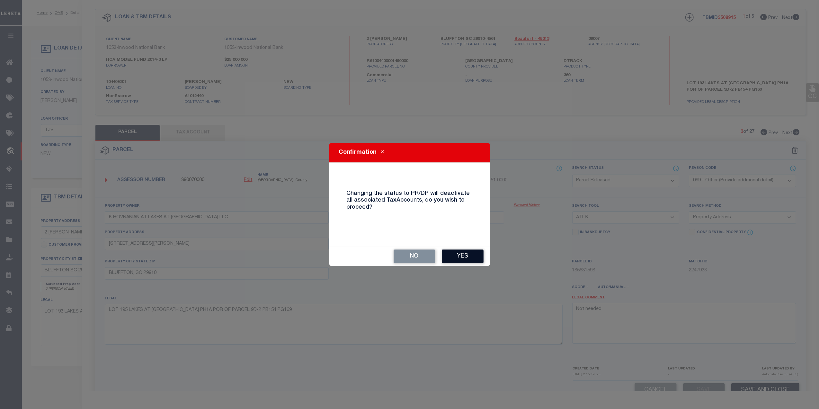
click at [447, 250] on button "Yes" at bounding box center [463, 256] width 42 height 14
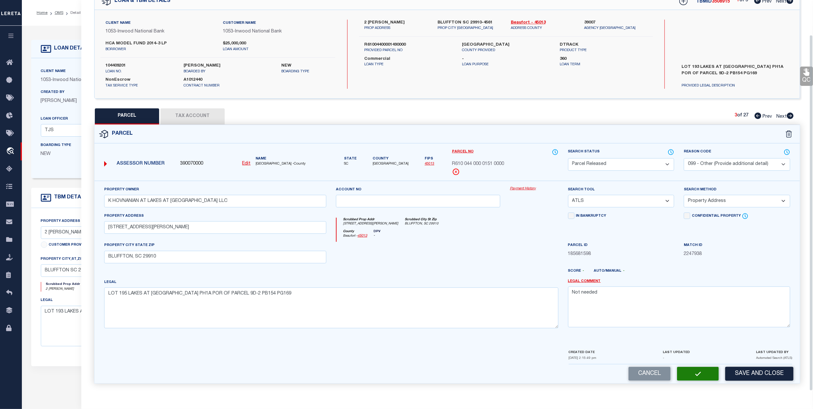
select select "AS"
select select
checkbox input "false"
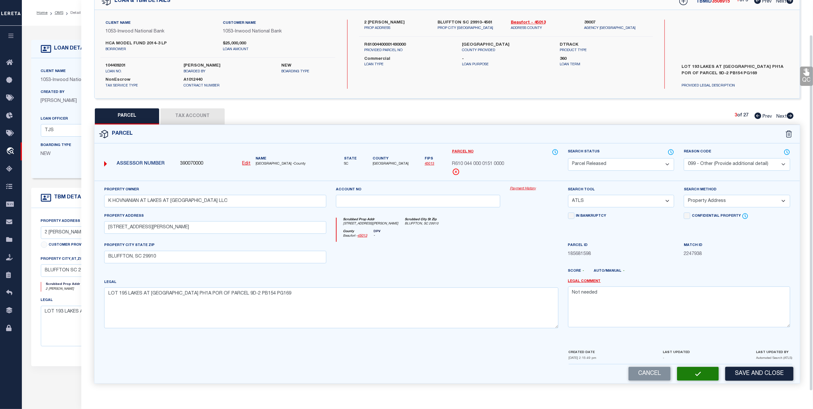
checkbox input "false"
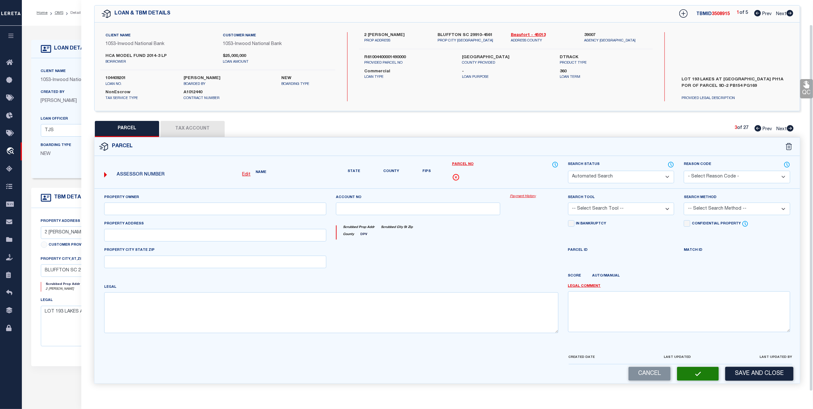
select select "PR"
select select "099"
type input "K HOVNANIAN AT LAKES AT NEW RIVERSIDE LLC"
select select "ATL"
select select "ADD"
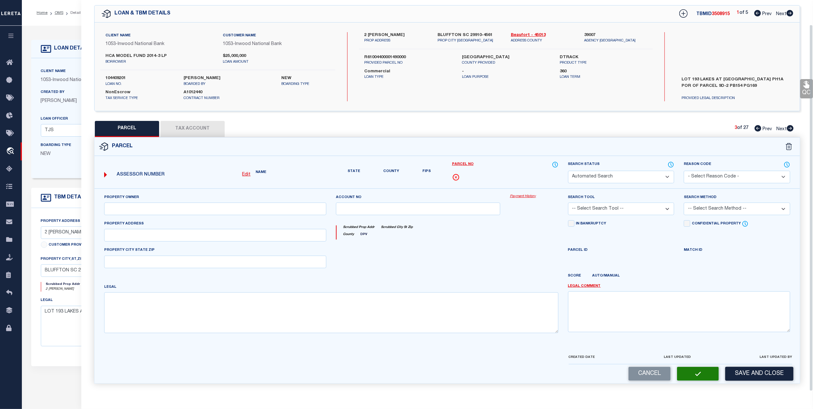
type input "10 RUSSELL RD"
type input "BLUFFTON, SC 29910"
type textarea "LOT 195 LAKES AT NEW RIVERSIDE PH1A POR OF PARCEL 9D-2 PB154 PG169"
type textarea "Not needed"
